Goal: Navigation & Orientation: Find specific page/section

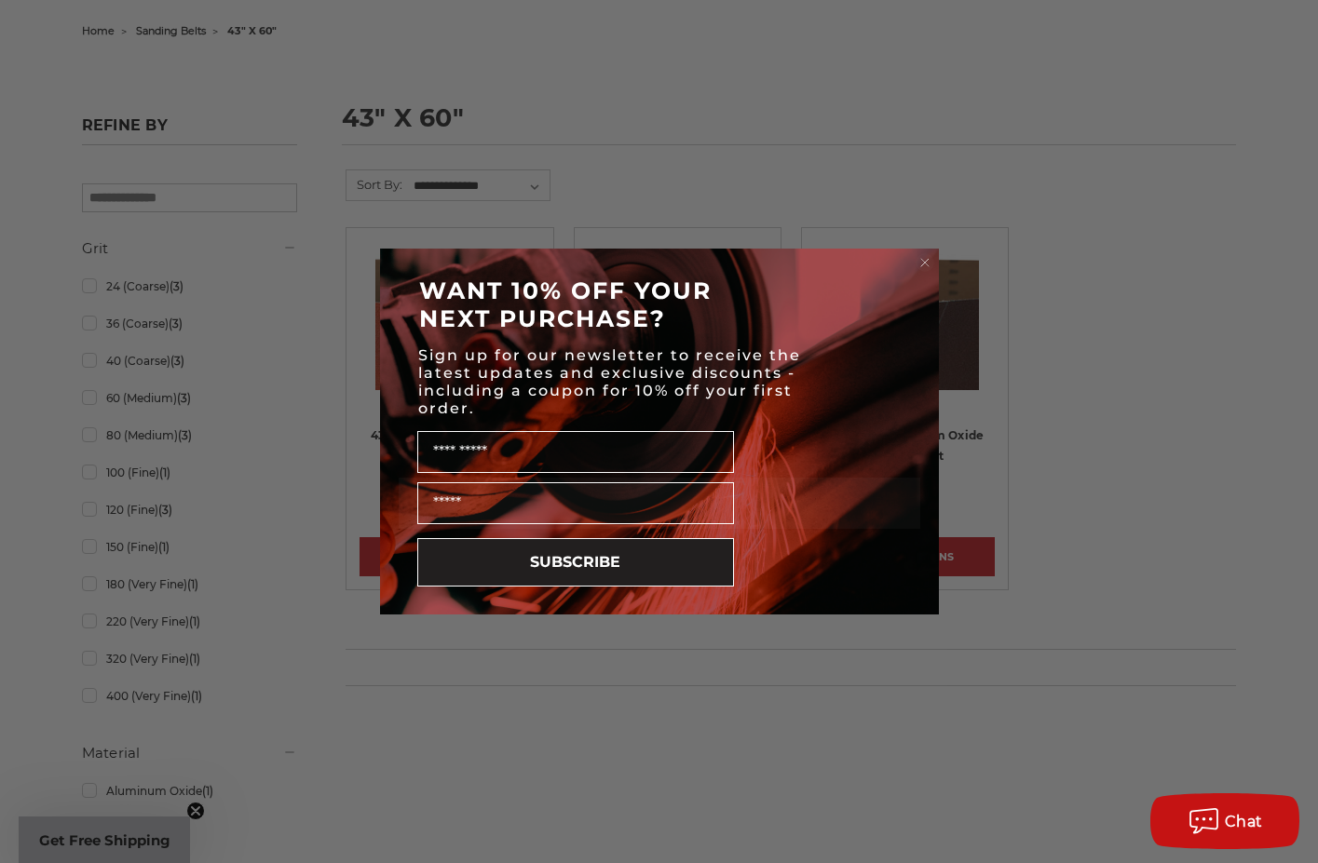
scroll to position [186, 0]
click at [921, 256] on circle "Close dialog" at bounding box center [924, 263] width 18 height 18
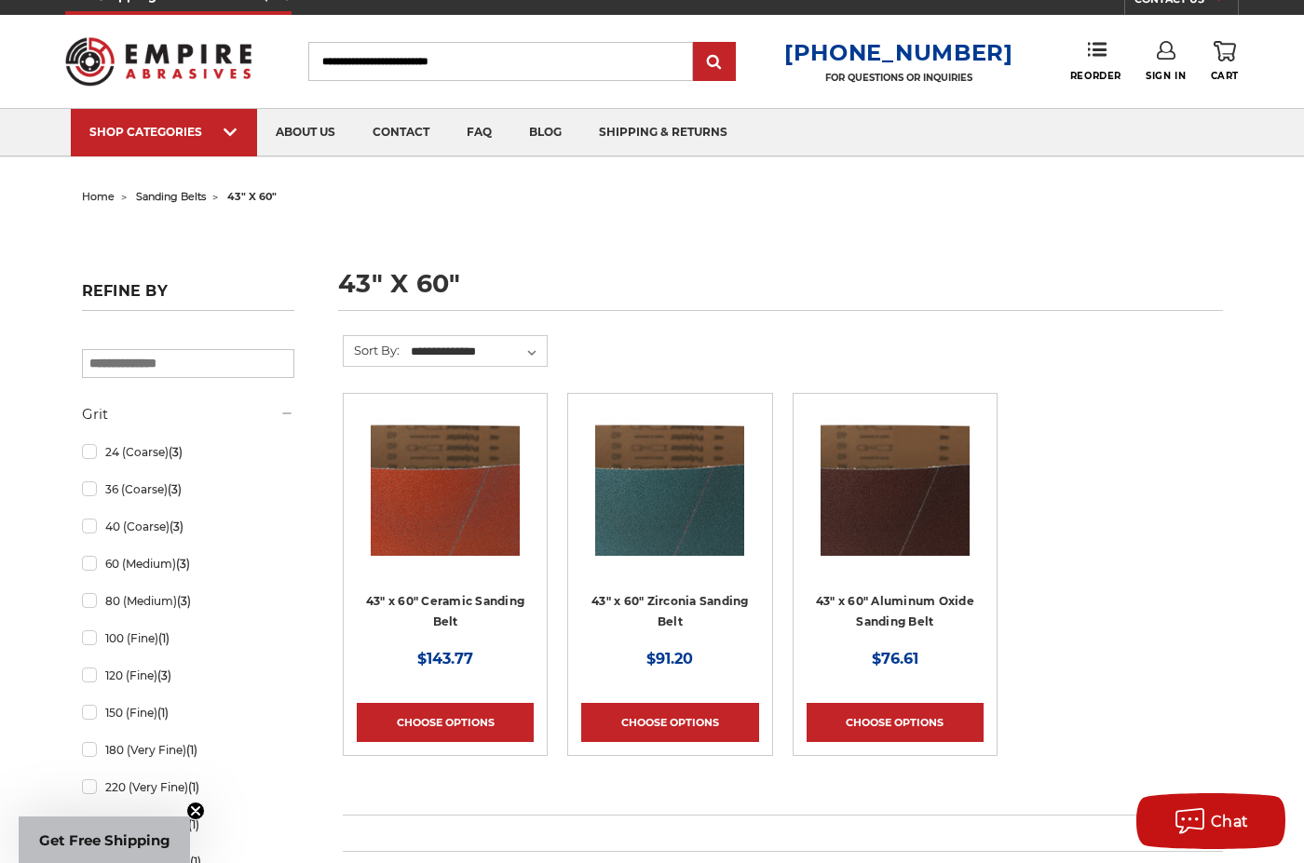
scroll to position [0, 0]
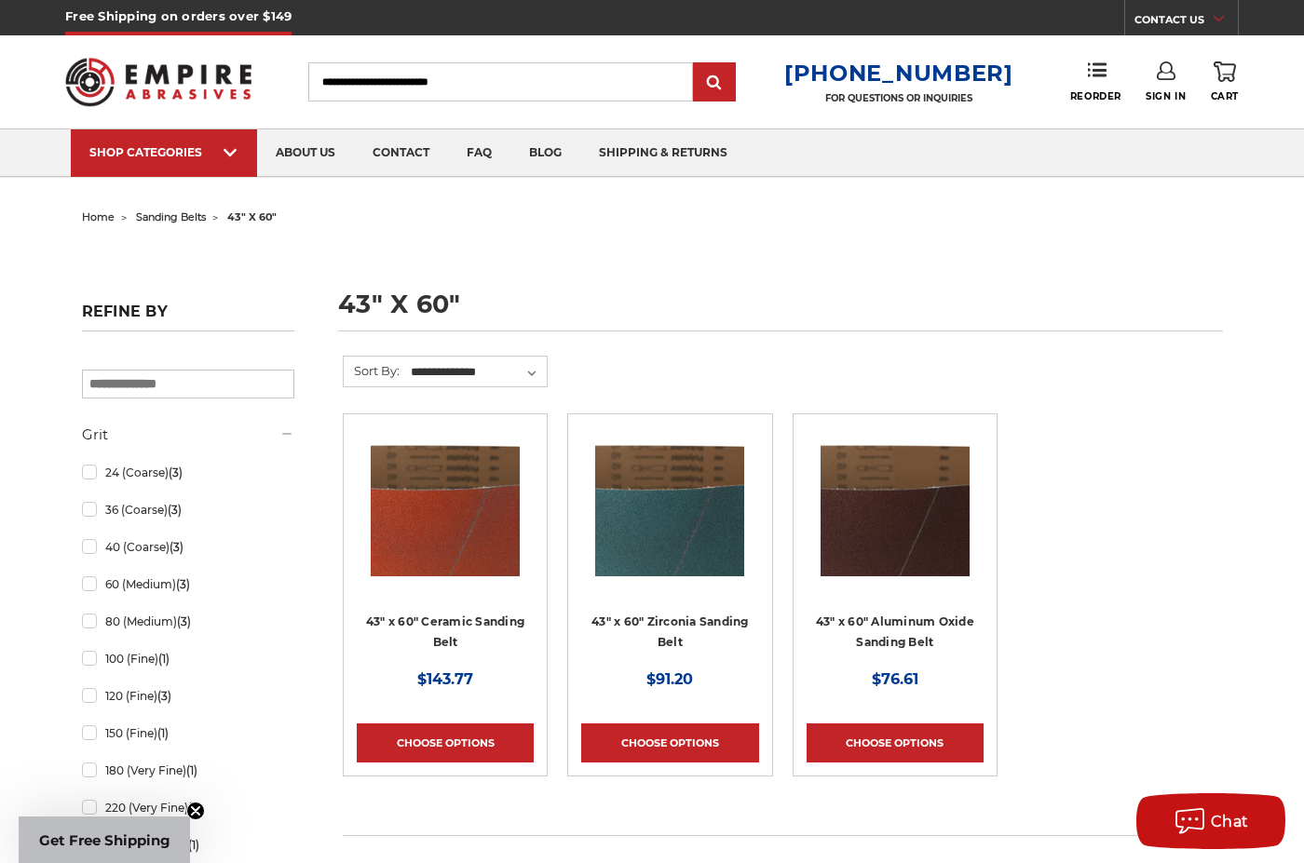
click at [190, 211] on span "sanding belts" at bounding box center [171, 216] width 70 height 13
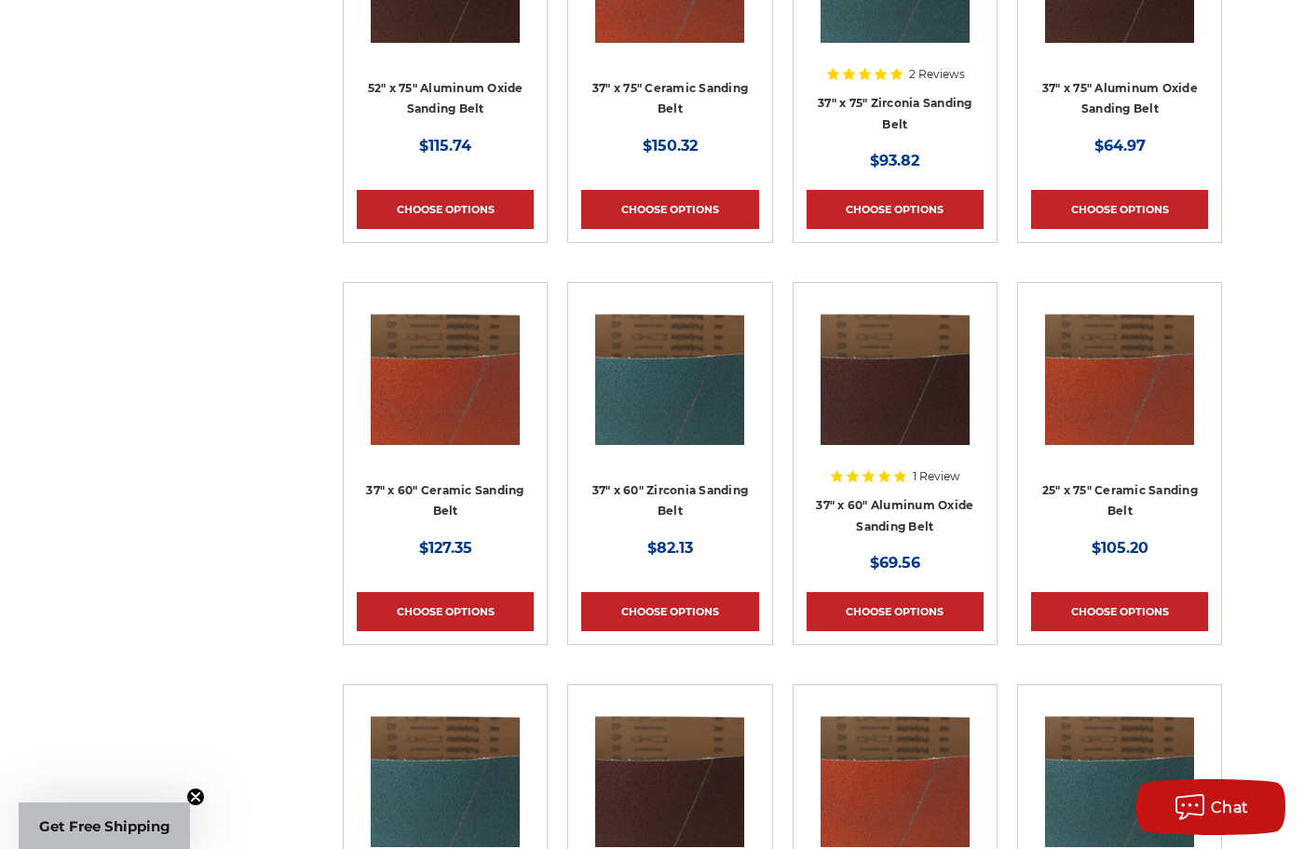
scroll to position [3353, 0]
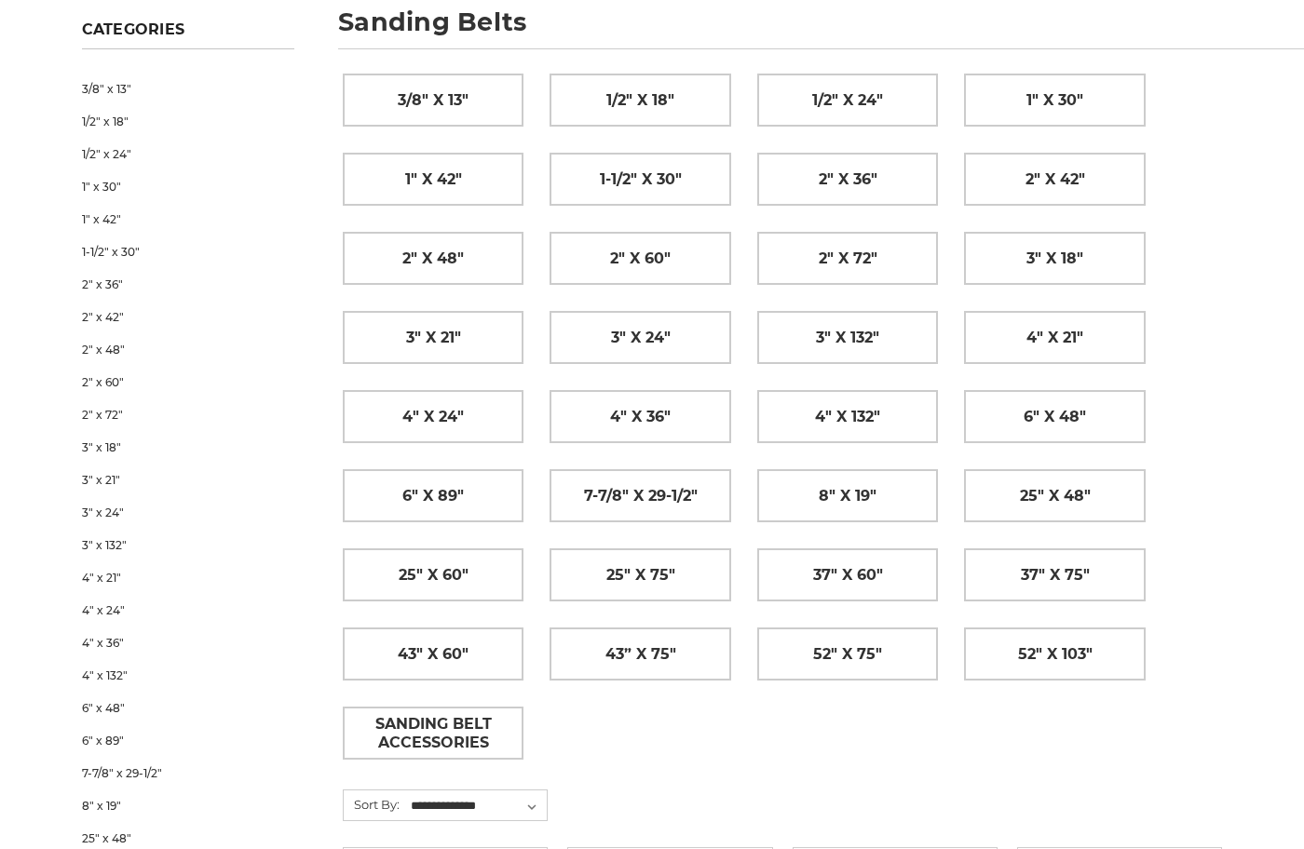
scroll to position [282, 0]
